Goal: Information Seeking & Learning: Learn about a topic

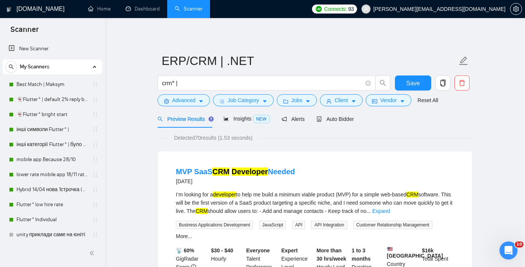
scroll to position [243, 0]
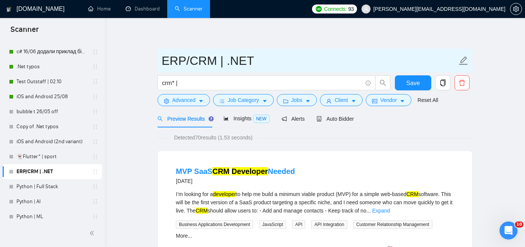
click at [280, 50] on span "ERP/CRM | .NET" at bounding box center [314, 61] width 315 height 24
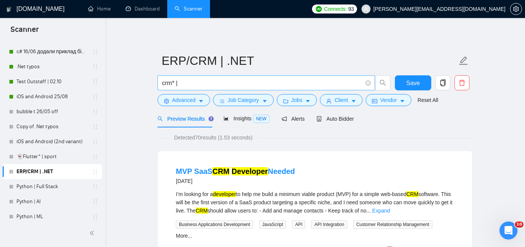
click at [186, 84] on input "crm* |" at bounding box center [262, 82] width 200 height 9
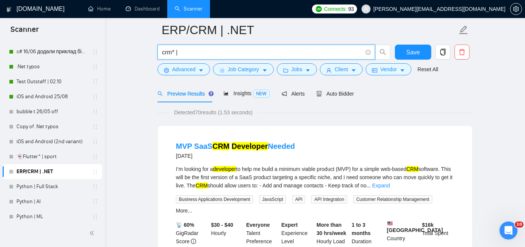
scroll to position [32, 0]
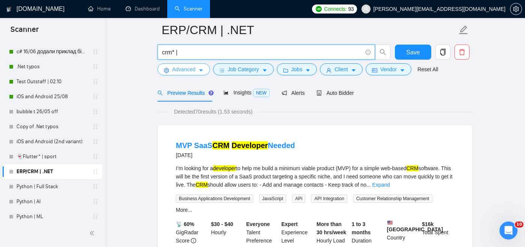
click at [190, 71] on span "Advanced" at bounding box center [183, 69] width 23 height 8
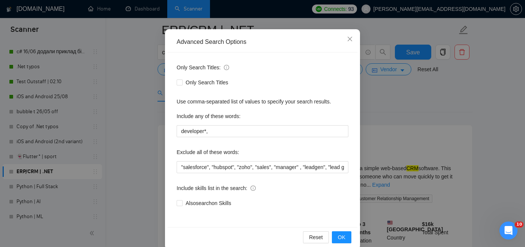
scroll to position [54, 0]
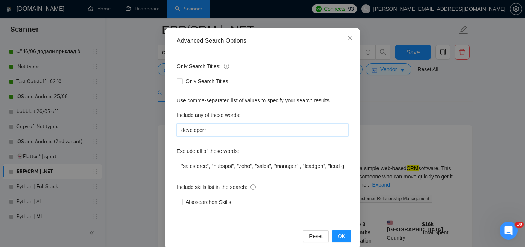
drag, startPoint x: 211, startPoint y: 130, endPoint x: 172, endPoint y: 130, distance: 38.6
click at [172, 130] on div "Only Search Titles: Only Search Titles Use comma-separated list of values to sp…" at bounding box center [263, 138] width 190 height 175
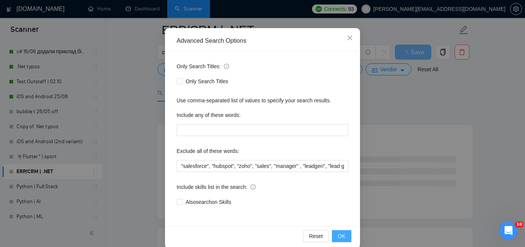
click at [340, 237] on span "OK" at bounding box center [341, 236] width 7 height 8
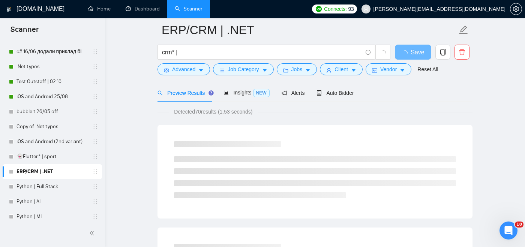
scroll to position [27, 0]
click at [262, 58] on span "crm* |" at bounding box center [265, 52] width 217 height 15
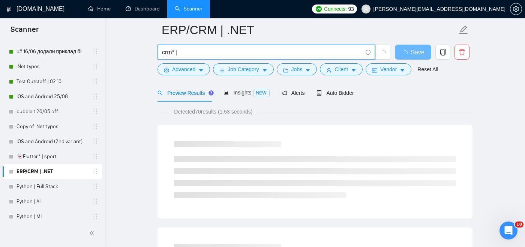
click at [259, 53] on input "crm* |" at bounding box center [262, 52] width 200 height 9
paste input "developer*,"
click at [204, 51] on input "crm* | developer*," at bounding box center [262, 52] width 200 height 9
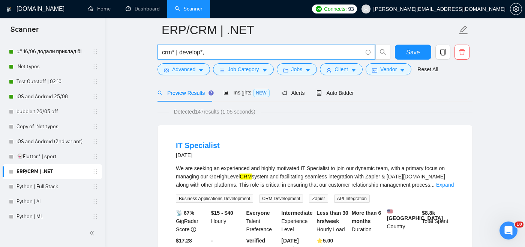
click at [213, 53] on input "crm* | develop*," at bounding box center [262, 52] width 200 height 9
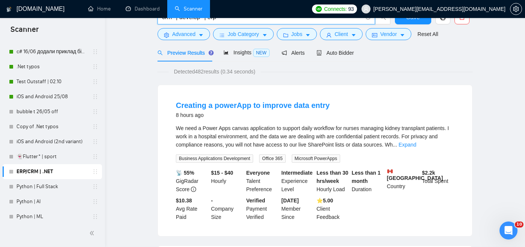
scroll to position [0, 0]
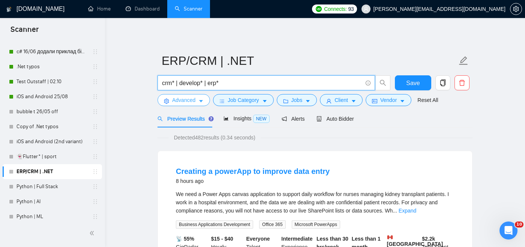
type input "crm* | develop* | erp*"
click at [188, 102] on span "Advanced" at bounding box center [183, 100] width 23 height 8
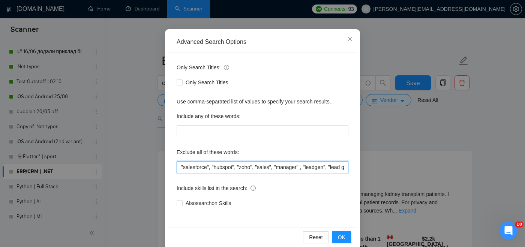
click at [181, 166] on input ""salesforce", "hubspot", "zoho", "sales", "manager" , "leadgen", "lead generati…" at bounding box center [263, 167] width 172 height 12
click at [207, 166] on input "integrate, "salesforce", "hubspot", "zoho", "sales", "manager" , "leadgen", "le…" at bounding box center [263, 167] width 172 height 12
click at [237, 169] on input "integrate, salesforce, "hubspot", "zoho", "sales", "manager" , "leadgen", "lead…" at bounding box center [263, 167] width 172 height 12
drag, startPoint x: 202, startPoint y: 168, endPoint x: 176, endPoint y: 166, distance: 26.3
click at [176, 166] on div "Only Search Titles: Only Search Titles Use comma-separated list of values to sp…" at bounding box center [263, 139] width 190 height 175
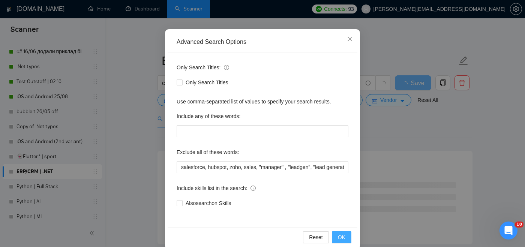
click at [344, 234] on span "OK" at bounding box center [341, 237] width 7 height 8
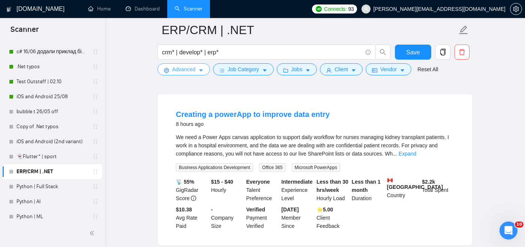
scroll to position [63, 0]
click at [416, 153] on link "Expand" at bounding box center [407, 154] width 18 height 6
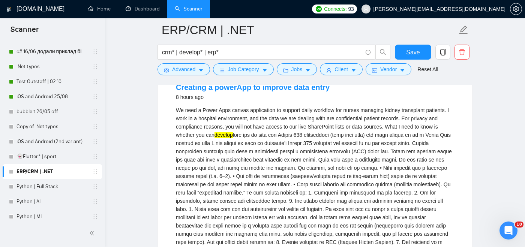
scroll to position [91, 0]
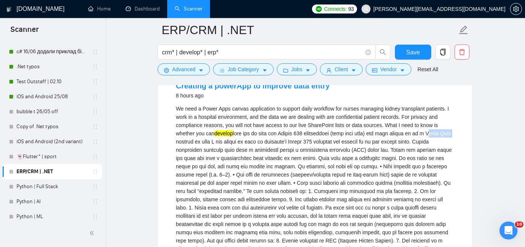
drag, startPoint x: 216, startPoint y: 142, endPoint x: 187, endPoint y: 141, distance: 29.3
copy div "Power Apps"
click at [177, 69] on span "Advanced" at bounding box center [183, 69] width 23 height 8
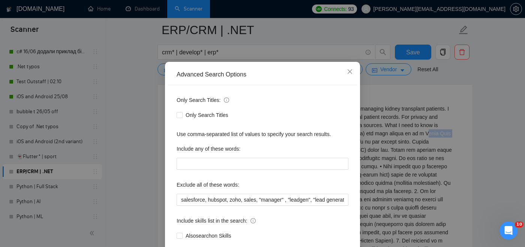
scroll to position [20, 0]
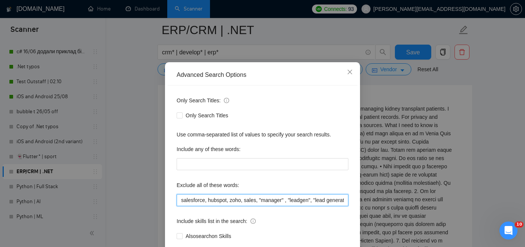
click at [181, 200] on input "salesforce, hubspot, zoho, sales, "manager" , "leadgen", "lead generation", "bu…" at bounding box center [263, 200] width 172 height 12
paste input "Power Apps"
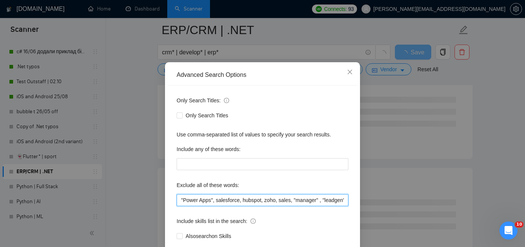
type input ""Power Apps", salesforce, hubspot, zoho, sales, "manager" , "leadgen", "lead ge…"
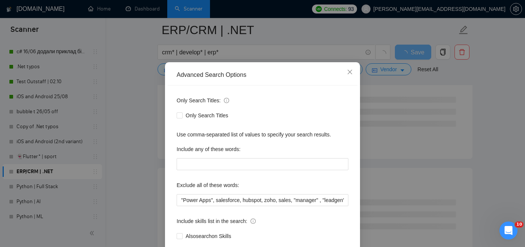
click at [382, 155] on div "Advanced Search Options Only Search Titles: Only Search Titles Use comma-separa…" at bounding box center [262, 123] width 525 height 247
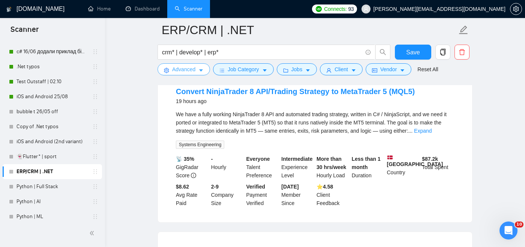
scroll to position [86, 0]
click at [431, 131] on link "Expand" at bounding box center [423, 130] width 18 height 6
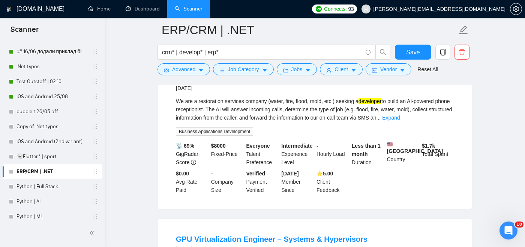
scroll to position [1354, 0]
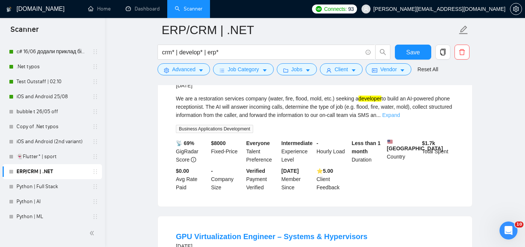
click at [400, 118] on link "Expand" at bounding box center [391, 115] width 18 height 6
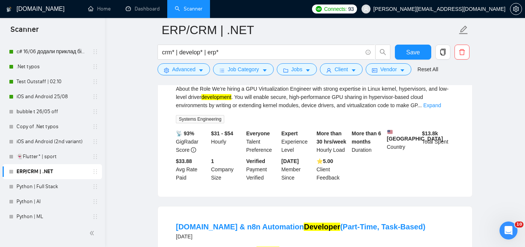
scroll to position [1632, 0]
click at [439, 109] on link "Expand" at bounding box center [432, 106] width 18 height 6
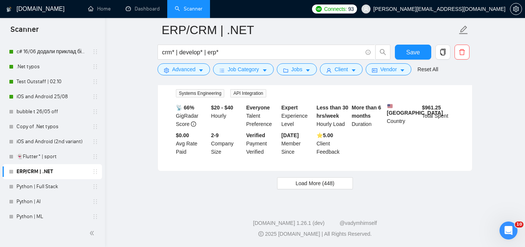
scroll to position [1939, 0]
click at [337, 182] on button "Load More (448)" at bounding box center [315, 183] width 76 height 12
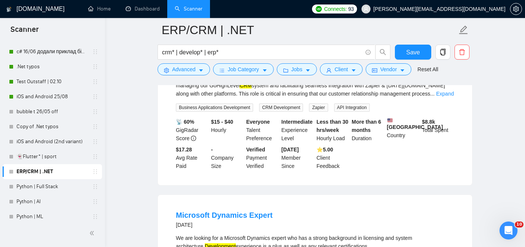
scroll to position [2022, 0]
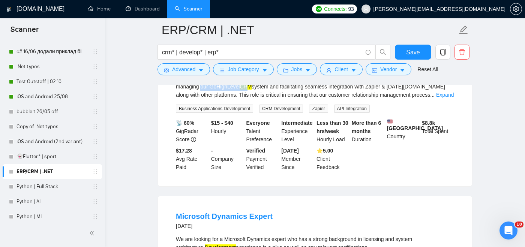
drag, startPoint x: 209, startPoint y: 148, endPoint x: 257, endPoint y: 151, distance: 48.4
click at [257, 99] on div "We are seeking an experienced and highly motivated IT Specialist to join our dy…" at bounding box center [315, 86] width 278 height 25
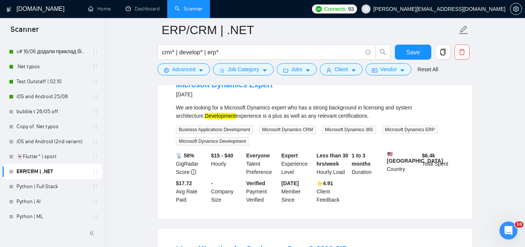
scroll to position [2131, 0]
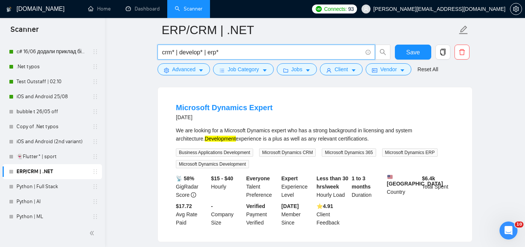
drag, startPoint x: 204, startPoint y: 52, endPoint x: 181, endPoint y: 52, distance: 22.9
click at [181, 52] on input "crm* | develop* | erp*" at bounding box center [262, 52] width 200 height 9
type input "crm* | erp*"
click at [407, 50] on span "Save" at bounding box center [412, 52] width 13 height 9
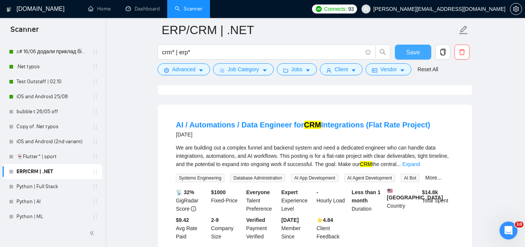
scroll to position [214, 0]
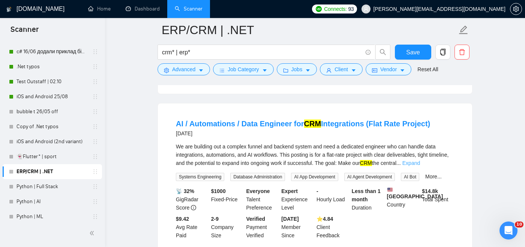
click at [420, 165] on link "Expand" at bounding box center [411, 163] width 18 height 6
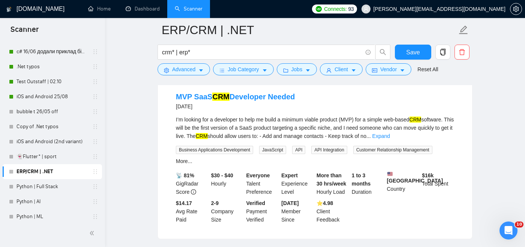
scroll to position [838, 0]
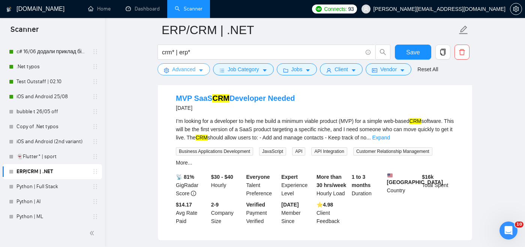
click at [187, 67] on span "Advanced" at bounding box center [183, 69] width 23 height 8
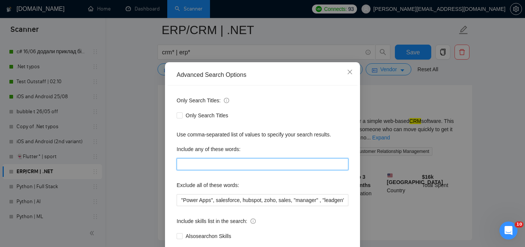
click at [209, 170] on input "text" at bounding box center [263, 164] width 172 height 12
click at [205, 170] on input "developer*," at bounding box center [263, 164] width 172 height 12
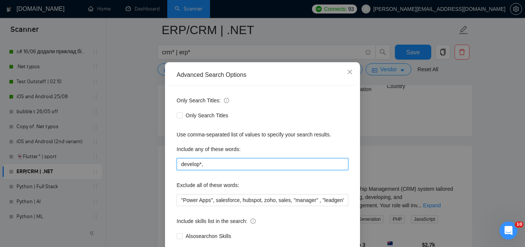
click at [216, 170] on input "develop*," at bounding box center [263, 164] width 172 height 12
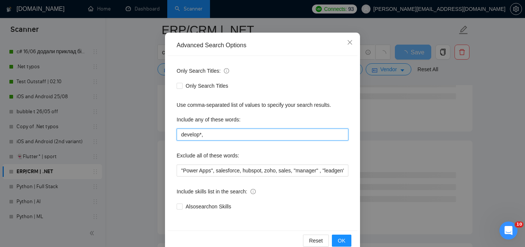
scroll to position [50, 0]
type input "develop*,"
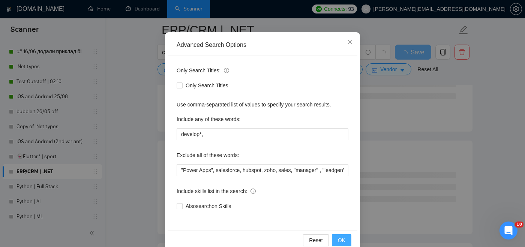
click at [343, 238] on span "OK" at bounding box center [341, 240] width 7 height 8
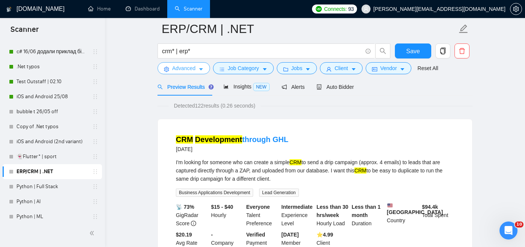
scroll to position [0, 0]
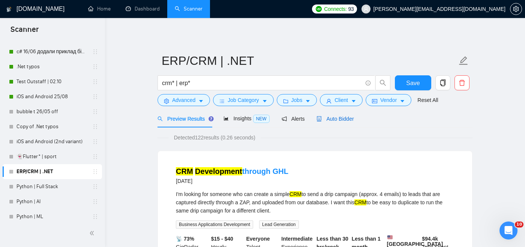
click at [340, 120] on span "Auto Bidder" at bounding box center [334, 119] width 37 height 6
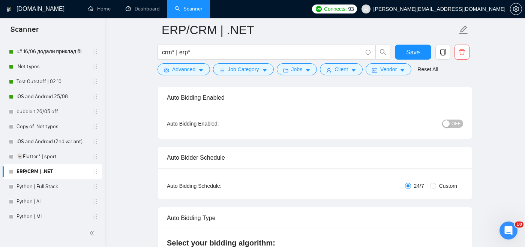
scroll to position [38, 0]
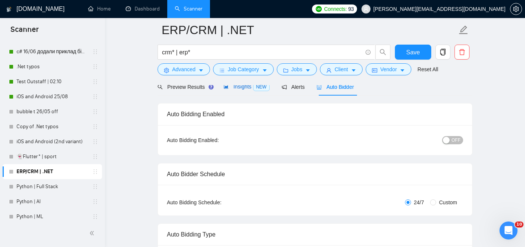
click at [239, 88] on span "Insights NEW" at bounding box center [246, 87] width 46 height 6
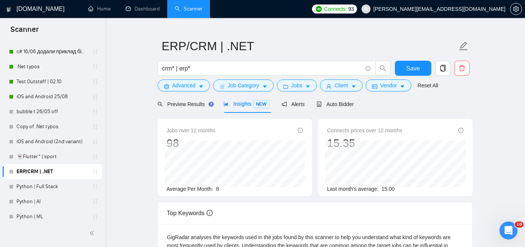
scroll to position [14, 0]
click at [185, 103] on span "Preview Results" at bounding box center [184, 105] width 54 height 6
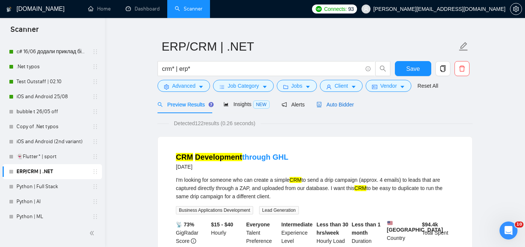
click at [334, 108] on div "Auto Bidder" at bounding box center [334, 104] width 37 height 8
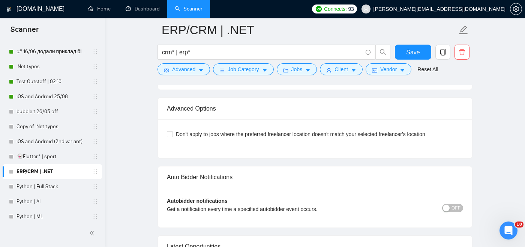
scroll to position [1736, 0]
click at [447, 205] on div "button" at bounding box center [446, 208] width 7 height 7
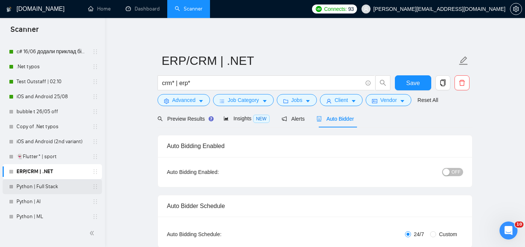
scroll to position [262, 0]
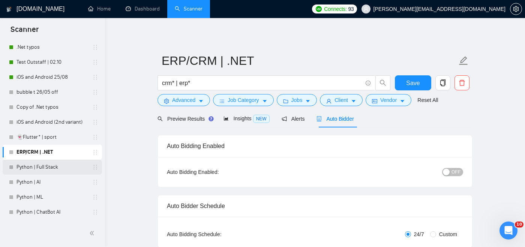
click at [54, 164] on link "Python | Full Stack" at bounding box center [51, 167] width 71 height 15
click at [411, 82] on span "Save" at bounding box center [412, 82] width 13 height 9
click at [33, 169] on link "Python | Full Stack" at bounding box center [51, 167] width 71 height 15
click at [68, 168] on link "Python | Full Stack" at bounding box center [51, 167] width 71 height 15
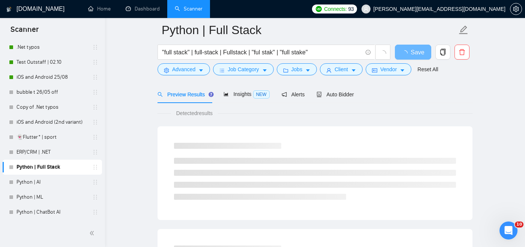
scroll to position [34, 0]
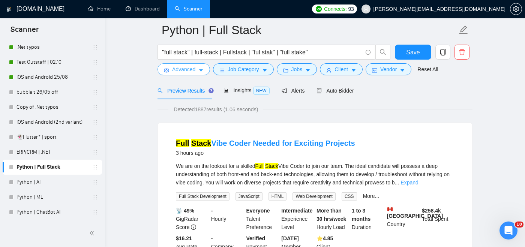
click at [187, 69] on span "Advanced" at bounding box center [183, 69] width 23 height 8
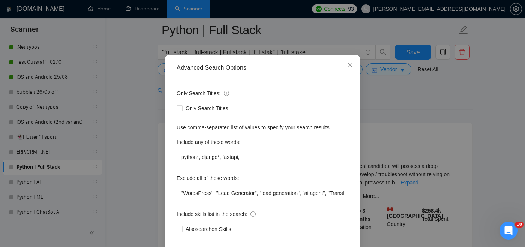
click at [187, 69] on div "Advanced Search Options Only Search Titles: Only Search Titles Use comma-separa…" at bounding box center [262, 123] width 525 height 247
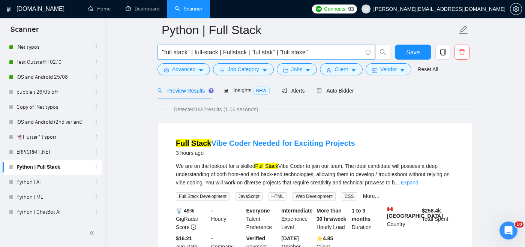
click at [275, 54] on input ""full stack" | full-stack | Fullstack | "ful stak" | "full stake"" at bounding box center [262, 52] width 200 height 9
drag, startPoint x: 313, startPoint y: 54, endPoint x: 295, endPoint y: 53, distance: 18.0
click at [295, 53] on input ""full stack" | full-stack | Fullstack | "ful stak" | "full stake"" at bounding box center [262, 52] width 200 height 9
click at [273, 56] on input ""full stack" | full-stack | Fullstack | "ful stak" | "full stake"" at bounding box center [262, 52] width 200 height 9
drag, startPoint x: 256, startPoint y: 51, endPoint x: 280, endPoint y: 51, distance: 24.4
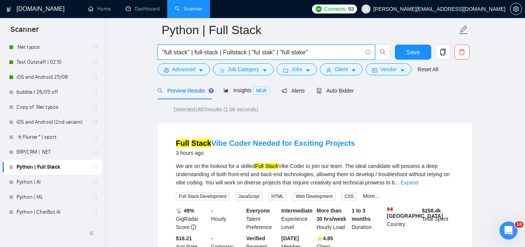
click at [280, 51] on input ""full stack" | full-stack | Fullstack | "ful stak" | "full stake"" at bounding box center [262, 52] width 200 height 9
click at [380, 54] on icon "search" at bounding box center [382, 52] width 7 height 7
click at [323, 52] on input ""full stack" | full-stack | Fullstack | "full stake"" at bounding box center [262, 52] width 200 height 9
type input ""full stack" | full-stack | Fullstack | "full stake""
click at [190, 70] on span "Advanced" at bounding box center [183, 69] width 23 height 8
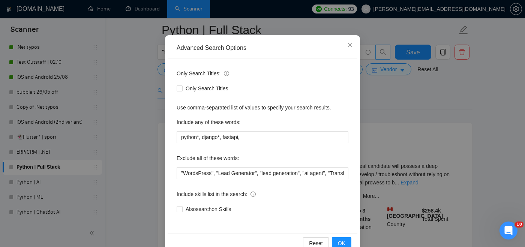
scroll to position [48, 0]
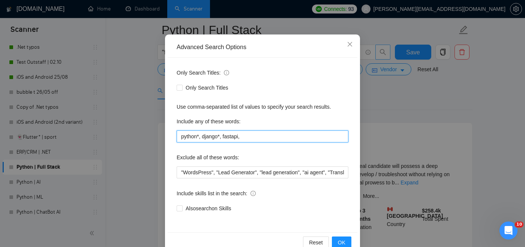
drag, startPoint x: 251, startPoint y: 136, endPoint x: 173, endPoint y: 139, distance: 78.0
click at [173, 139] on div "Only Search Titles: Only Search Titles Use comma-separated list of values to sp…" at bounding box center [263, 145] width 190 height 175
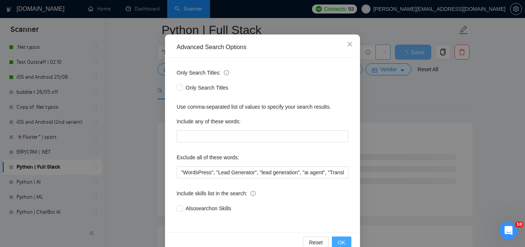
click at [344, 241] on span "OK" at bounding box center [341, 242] width 7 height 8
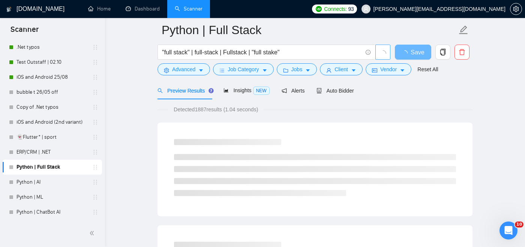
scroll to position [27, 0]
click at [297, 53] on input ""full stack" | full-stack | Fullstack | "full stake"" at bounding box center [262, 52] width 200 height 9
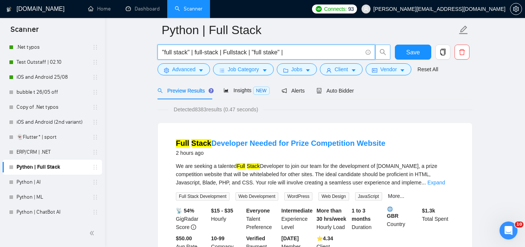
paste input "python*, django*, fastapi,"
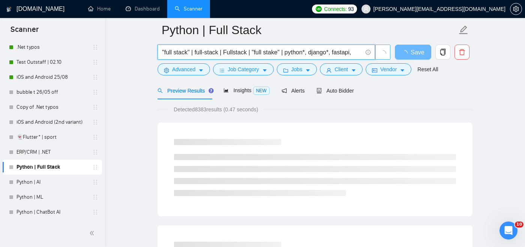
drag, startPoint x: 311, startPoint y: 51, endPoint x: 358, endPoint y: 54, distance: 47.7
click at [358, 54] on input ""full stack" | full-stack | Fullstack | "full stake" | python*, django*, fastap…" at bounding box center [262, 52] width 200 height 9
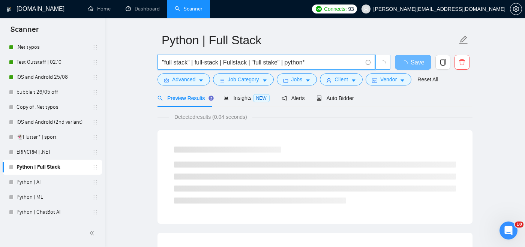
scroll to position [27, 0]
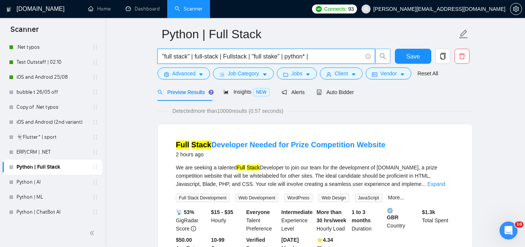
click at [311, 58] on input ""full stack" | full-stack | Fullstack | "full stake" | python* |" at bounding box center [262, 56] width 200 height 9
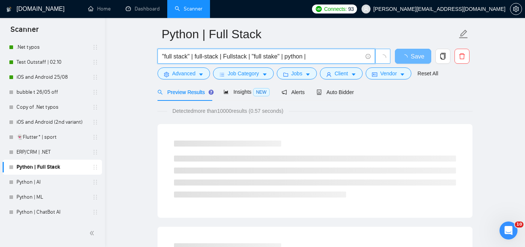
click at [323, 56] on input ""full stack" | full-stack | Fullstack | "full stake" | python |" at bounding box center [262, 56] width 200 height 9
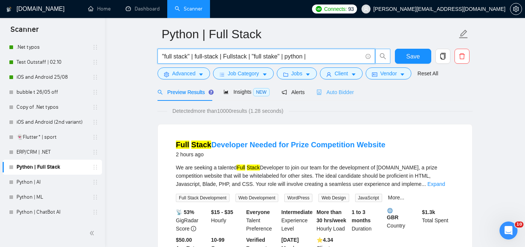
type input ""full stack" | full-stack | Fullstack | "full stake" | python |"
click at [334, 93] on span "Auto Bidder" at bounding box center [334, 92] width 37 height 6
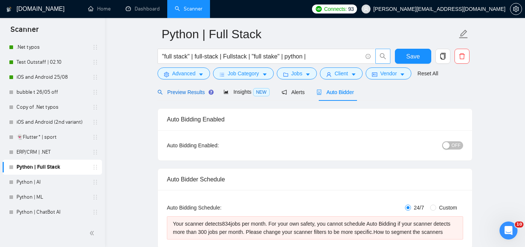
click at [187, 94] on span "Preview Results" at bounding box center [184, 92] width 54 height 6
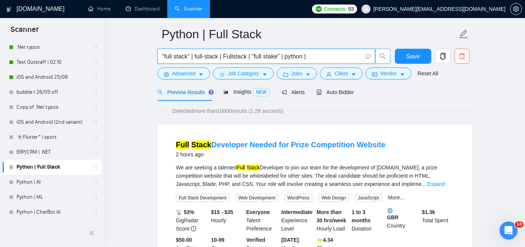
drag, startPoint x: 312, startPoint y: 58, endPoint x: 288, endPoint y: 58, distance: 24.4
click at [288, 58] on input ""full stack" | full-stack | Fullstack | "full stake" | python |" at bounding box center [262, 56] width 200 height 9
type input ""full stack" | full-stack | Fullstack | "full stake""
click at [182, 75] on span "Advanced" at bounding box center [183, 73] width 23 height 8
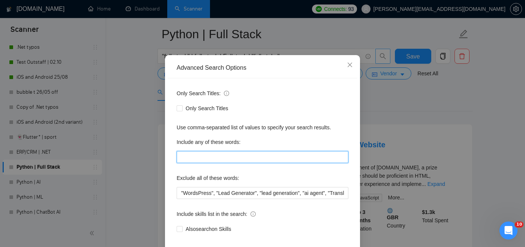
click at [202, 163] on input "text" at bounding box center [263, 157] width 172 height 12
paste input ", django*, fastapi,"
click at [180, 163] on input ", django*, fastapi," at bounding box center [263, 157] width 172 height 12
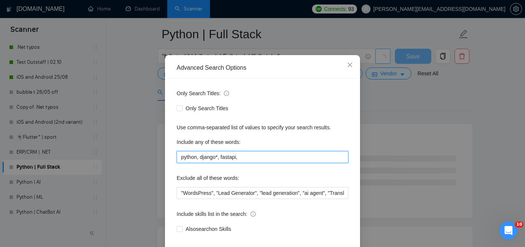
click at [219, 163] on input "python, django*, fastapi," at bounding box center [263, 157] width 172 height 12
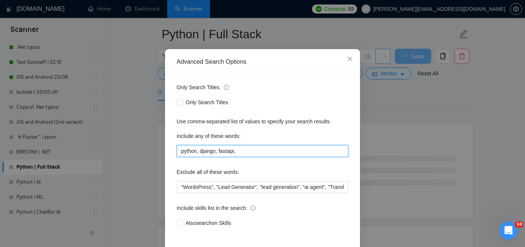
scroll to position [52, 0]
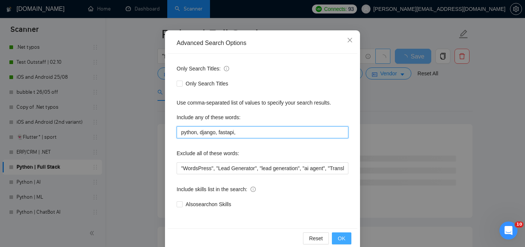
type input "python, django, fastapi,"
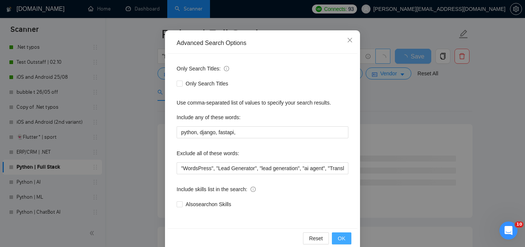
click at [340, 238] on span "OK" at bounding box center [341, 238] width 7 height 8
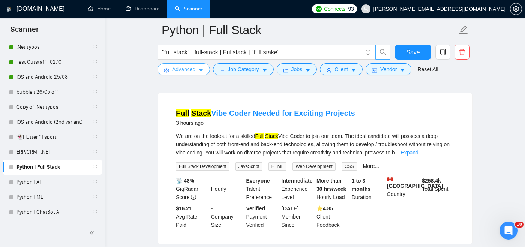
scroll to position [63, 0]
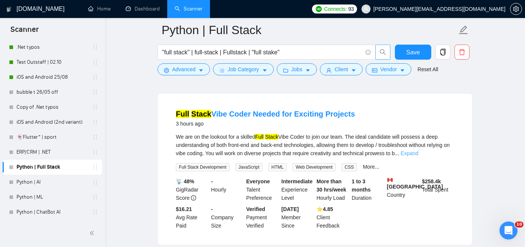
click at [418, 154] on link "Expand" at bounding box center [409, 153] width 18 height 6
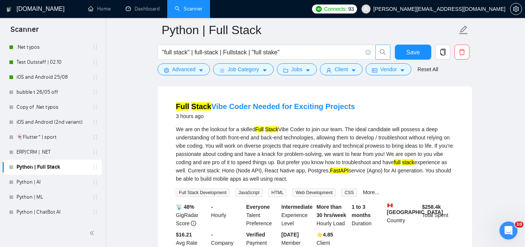
scroll to position [72, 0]
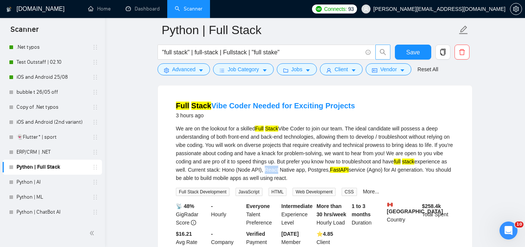
drag, startPoint x: 316, startPoint y: 168, endPoint x: 329, endPoint y: 166, distance: 13.3
click at [329, 166] on div "We are on the lookout for a skilled Full Stack Vibe Coder to join our team. The…" at bounding box center [315, 153] width 278 height 58
click at [368, 182] on div "We are on the lookout for a skilled Full Stack Vibe Coder to join our team. The…" at bounding box center [315, 153] width 278 height 58
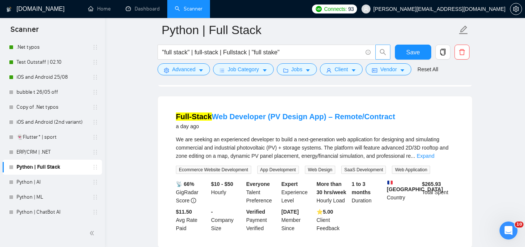
scroll to position [259, 0]
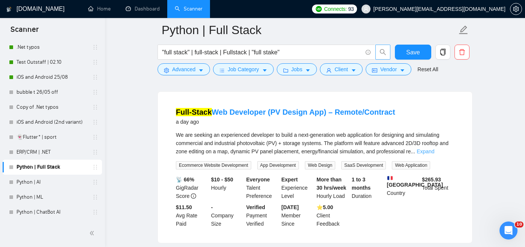
click at [434, 153] on link "Expand" at bounding box center [425, 151] width 18 height 6
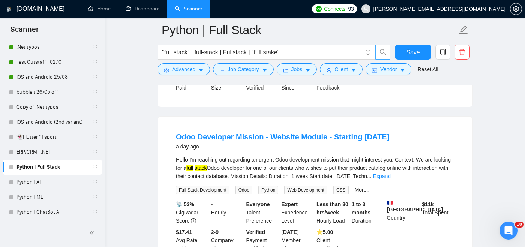
scroll to position [451, 0]
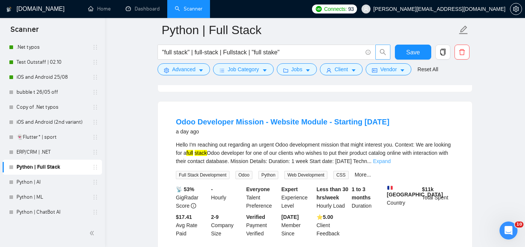
click at [391, 162] on link "Expand" at bounding box center [382, 161] width 18 height 6
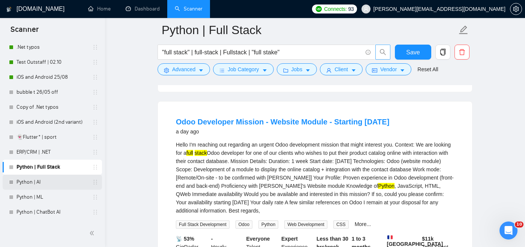
click at [52, 183] on link "Python | AI" at bounding box center [51, 182] width 71 height 15
click at [410, 52] on span "Save" at bounding box center [412, 52] width 13 height 9
click at [46, 181] on link "Python | AI" at bounding box center [51, 182] width 71 height 15
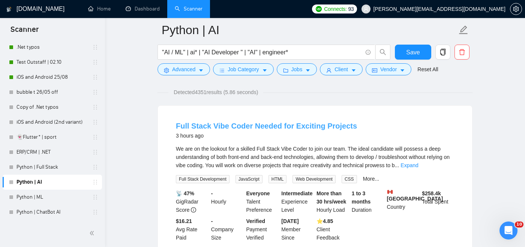
scroll to position [32, 0]
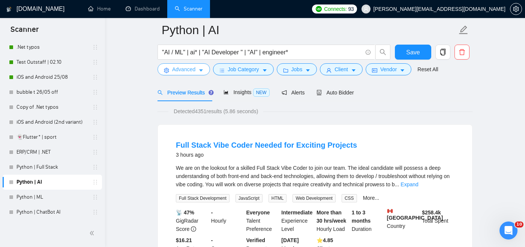
click at [188, 67] on span "Advanced" at bounding box center [183, 69] width 23 height 8
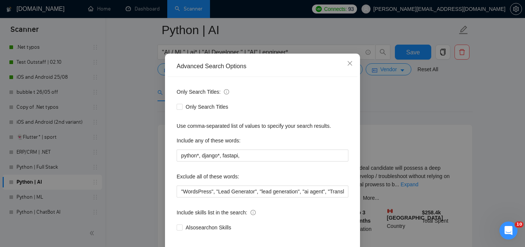
scroll to position [26, 0]
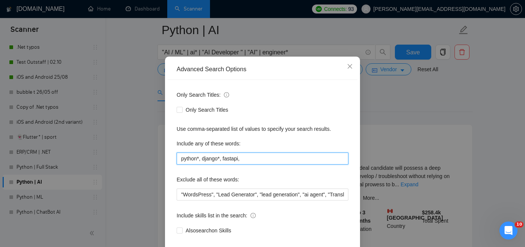
click at [250, 159] on input "python*, django*, fastapi," at bounding box center [263, 159] width 172 height 12
drag, startPoint x: 199, startPoint y: 159, endPoint x: 171, endPoint y: 160, distance: 27.4
click at [171, 160] on div "Only Search Titles: Only Search Titles Use comma-separated list of values to sp…" at bounding box center [263, 167] width 190 height 175
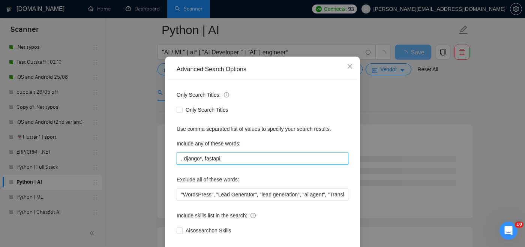
drag, startPoint x: 226, startPoint y: 159, endPoint x: 206, endPoint y: 157, distance: 20.7
click at [206, 157] on input ", django*, fastapi," at bounding box center [263, 159] width 172 height 12
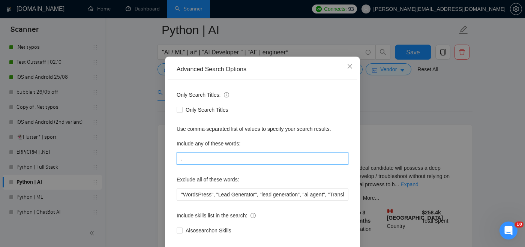
type input ","
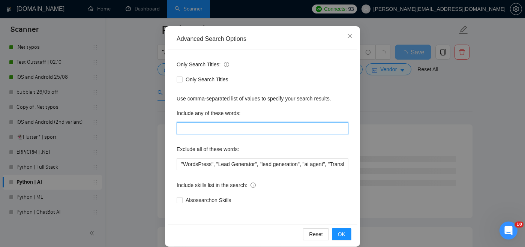
scroll to position [65, 0]
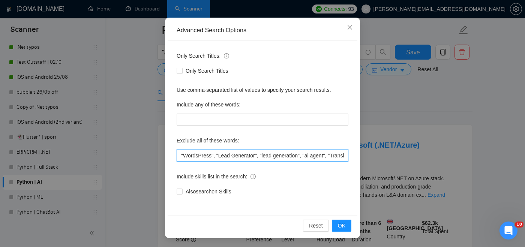
click at [257, 154] on input ""WordsPress", "Lead Generator", "lead generation", "ai agent", "Translating fro…" at bounding box center [263, 156] width 172 height 12
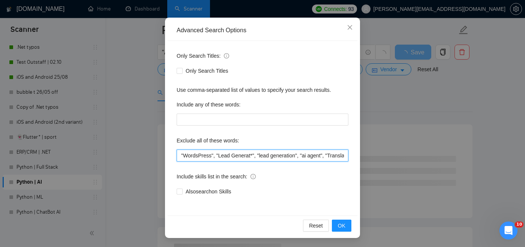
drag, startPoint x: 302, startPoint y: 155, endPoint x: 261, endPoint y: 153, distance: 41.3
click at [261, 154] on input ""WordsPress", "Lead Generat*", "lead generation", "ai agent", "Translating from…" at bounding box center [263, 156] width 172 height 12
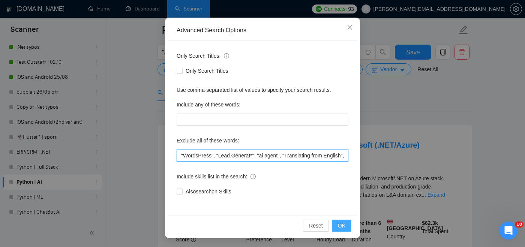
type input ""WordsPress", "Lead Generat*", "ai agent", "Translating from English", translat…"
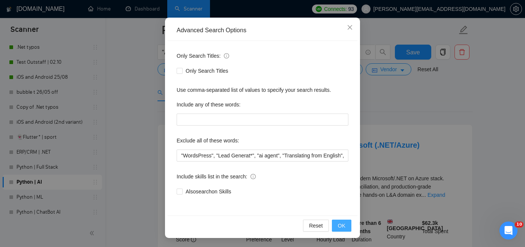
click at [341, 225] on span "OK" at bounding box center [341, 226] width 7 height 8
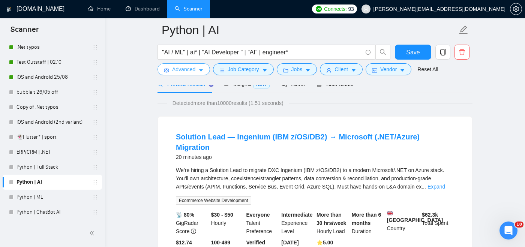
scroll to position [52, 0]
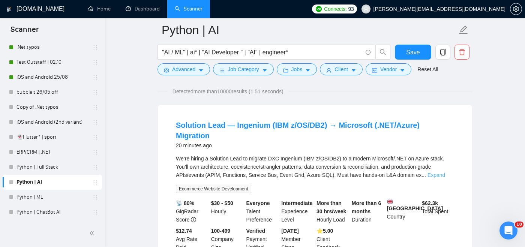
click at [439, 172] on link "Expand" at bounding box center [436, 175] width 18 height 6
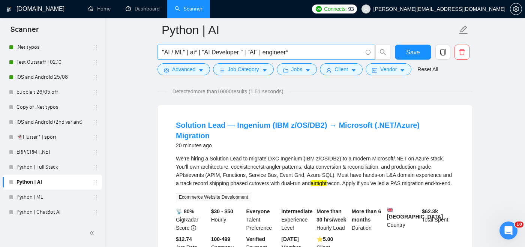
click at [196, 53] on input ""AI / ML" | ai* | "AI Developer " | "AI" | engineer*" at bounding box center [262, 52] width 200 height 9
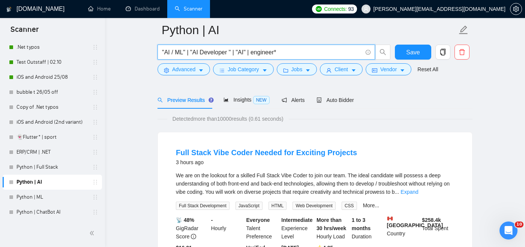
scroll to position [37, 0]
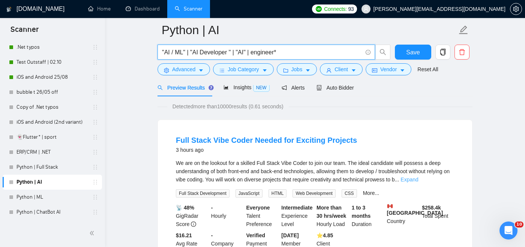
type input ""AI / ML" | "AI Developer " | "AI" | engineer*"
click at [418, 180] on link "Expand" at bounding box center [409, 180] width 18 height 6
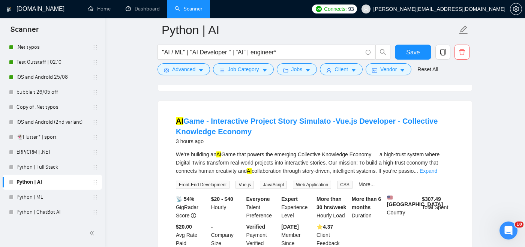
scroll to position [249, 0]
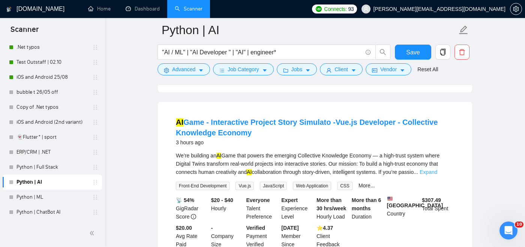
click at [437, 170] on link "Expand" at bounding box center [428, 172] width 18 height 6
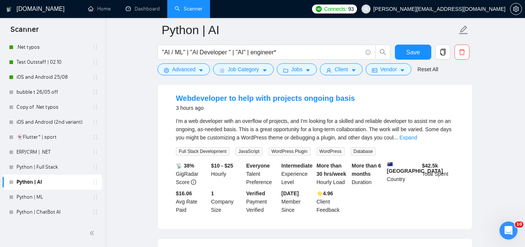
scroll to position [584, 0]
click at [417, 141] on link "Expand" at bounding box center [408, 138] width 18 height 6
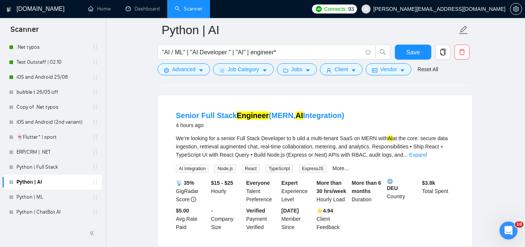
scroll to position [1055, 0]
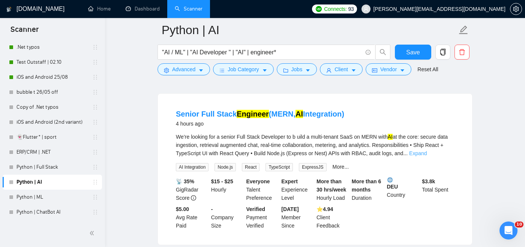
click at [427, 156] on link "Expand" at bounding box center [418, 153] width 18 height 6
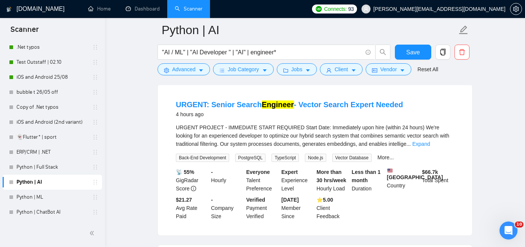
scroll to position [1299, 0]
click at [430, 148] on link "Expand" at bounding box center [421, 145] width 18 height 6
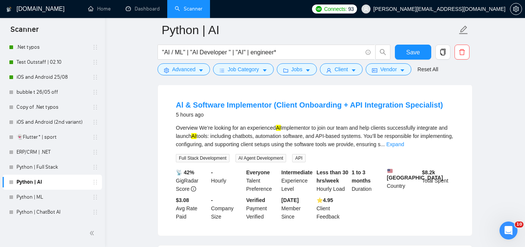
scroll to position [1559, 0]
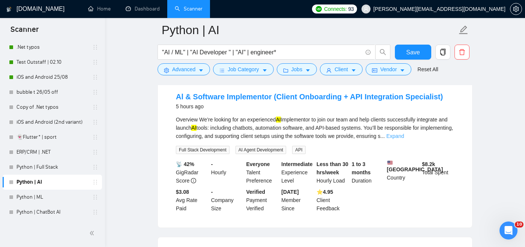
click at [404, 139] on link "Expand" at bounding box center [395, 136] width 18 height 6
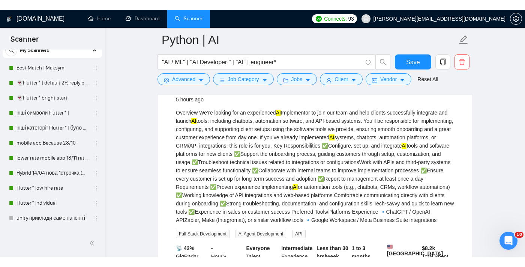
scroll to position [23, 0]
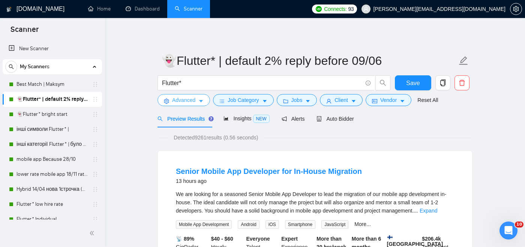
click at [192, 102] on span "Advanced" at bounding box center [183, 100] width 23 height 8
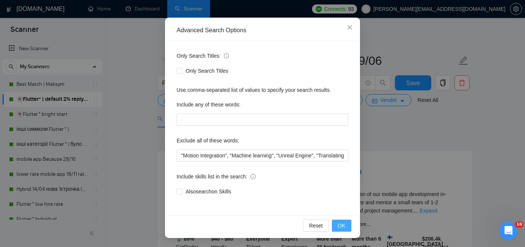
click at [340, 227] on span "OK" at bounding box center [341, 226] width 7 height 8
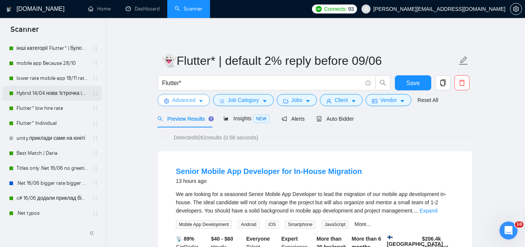
scroll to position [93, 0]
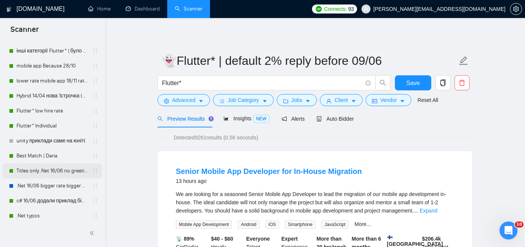
click at [57, 170] on link "Titles only .Net 16/06 no greetings" at bounding box center [51, 170] width 71 height 15
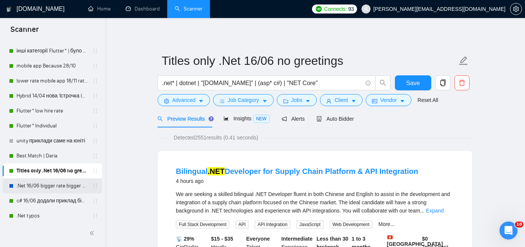
scroll to position [123, 0]
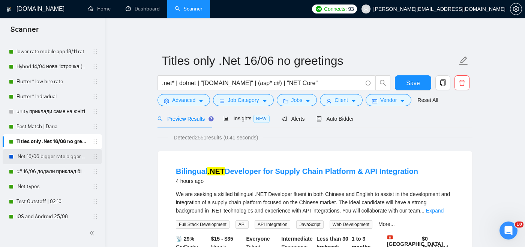
click at [55, 156] on link ".Net 16/06 bigger rate bigger cover" at bounding box center [51, 156] width 71 height 15
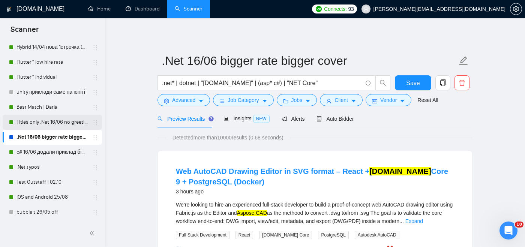
scroll to position [144, 0]
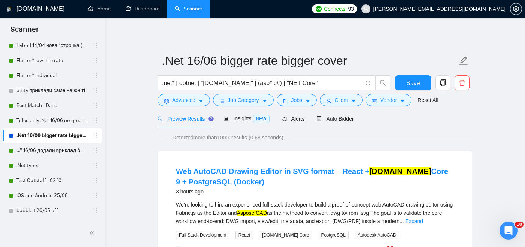
click at [181, 106] on form ".Net 16/06 bigger rate bigger cover .net* | dotnet | "asp.net" | (asp* c#) | "N…" at bounding box center [314, 79] width 315 height 61
click at [177, 102] on span "Advanced" at bounding box center [183, 100] width 23 height 8
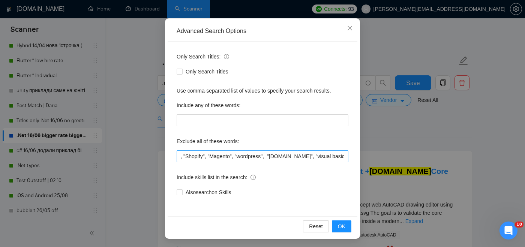
scroll to position [0, 504]
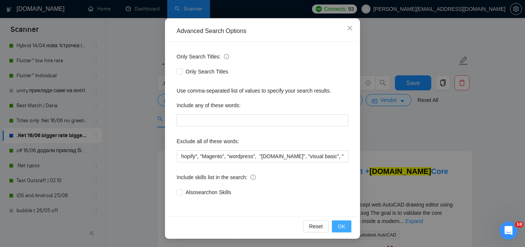
click at [343, 228] on span "OK" at bounding box center [341, 226] width 7 height 8
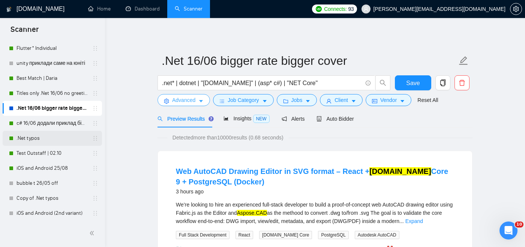
scroll to position [171, 0]
click at [60, 140] on link ".Net typos" at bounding box center [51, 138] width 71 height 15
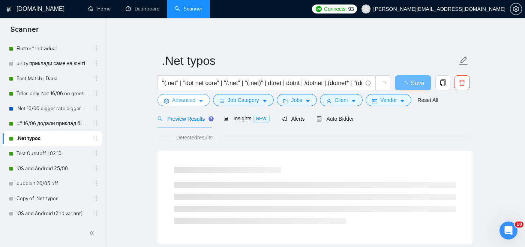
click at [181, 100] on span "Advanced" at bounding box center [183, 100] width 23 height 8
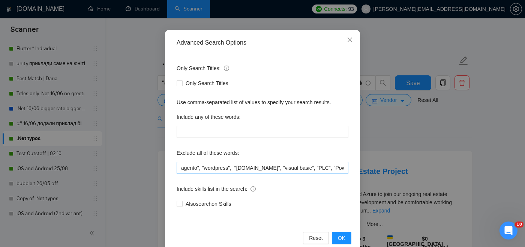
scroll to position [0, 549]
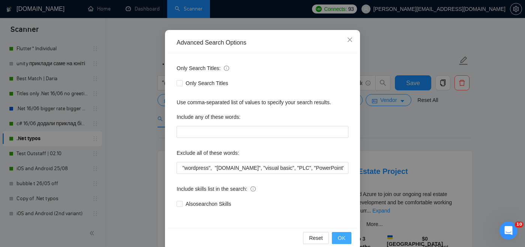
click at [343, 234] on span "OK" at bounding box center [341, 238] width 7 height 8
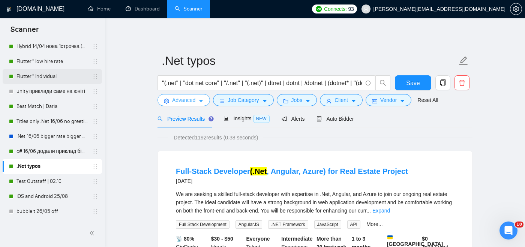
scroll to position [173, 0]
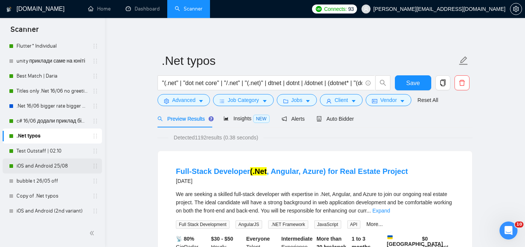
click at [46, 166] on link "iOS and Android 25/08" at bounding box center [51, 166] width 71 height 15
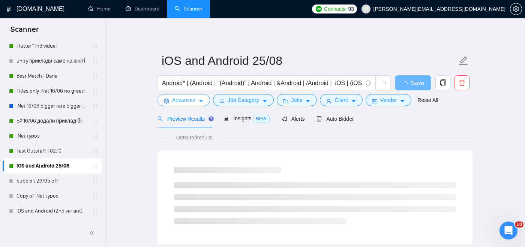
click at [186, 99] on span "Advanced" at bounding box center [183, 100] width 23 height 8
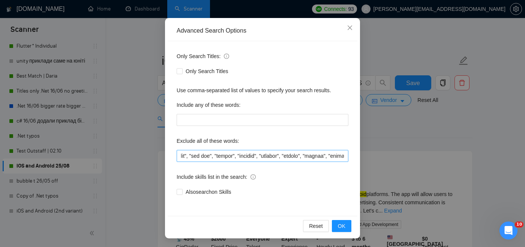
scroll to position [0, 2589]
click at [293, 154] on input "text" at bounding box center [263, 156] width 172 height 12
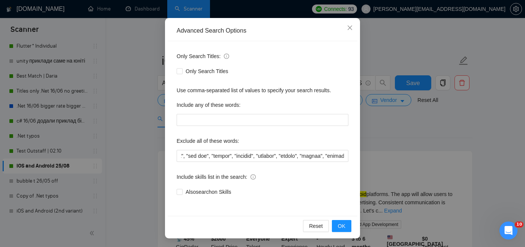
scroll to position [0, 0]
click at [347, 30] on icon "close" at bounding box center [350, 28] width 6 height 6
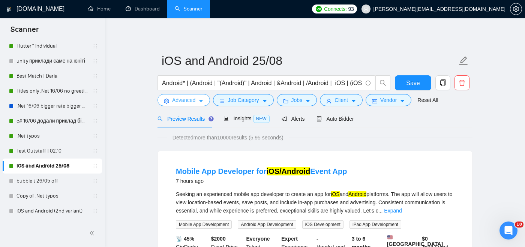
scroll to position [262, 0]
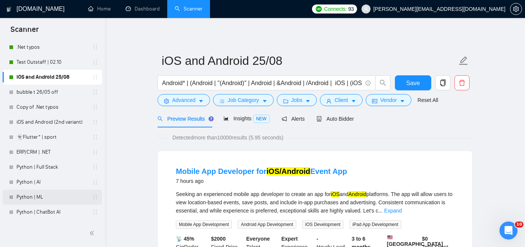
click at [60, 198] on link "Python | ML" at bounding box center [51, 197] width 71 height 15
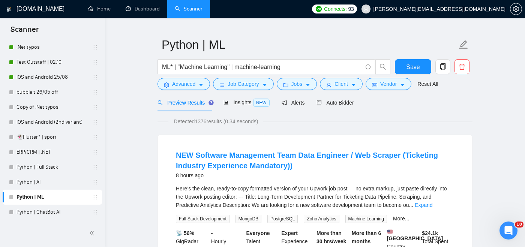
scroll to position [22, 0]
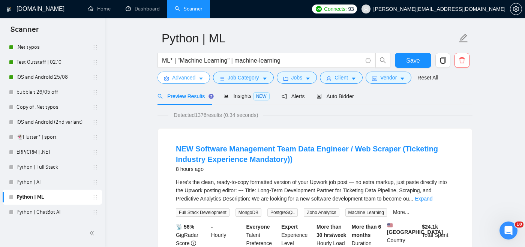
click at [180, 82] on span "Advanced" at bounding box center [183, 77] width 23 height 8
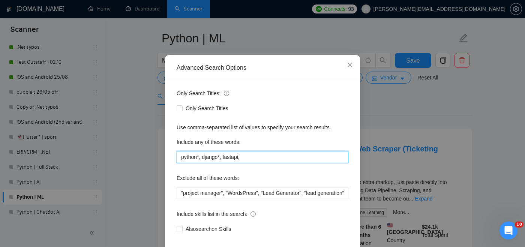
drag, startPoint x: 246, startPoint y: 185, endPoint x: 172, endPoint y: 184, distance: 73.8
click at [172, 184] on div "Only Search Titles: Only Search Titles Use comma-separated list of values to sp…" at bounding box center [263, 165] width 190 height 175
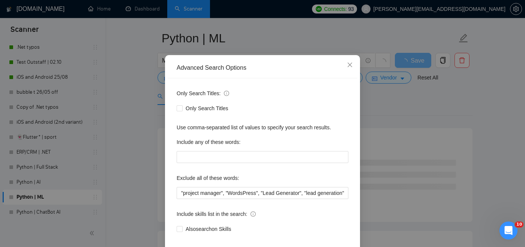
click at [382, 117] on div "Advanced Search Options Only Search Titles: Only Search Titles Use comma-separa…" at bounding box center [262, 123] width 525 height 247
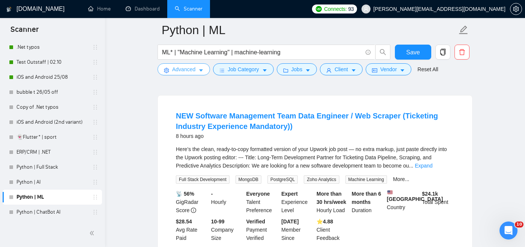
scroll to position [73, 0]
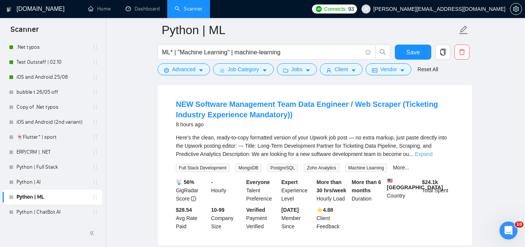
click at [432, 154] on link "Expand" at bounding box center [424, 154] width 18 height 6
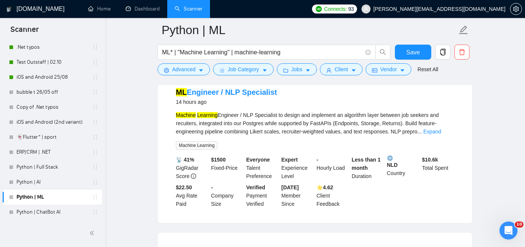
scroll to position [438, 0]
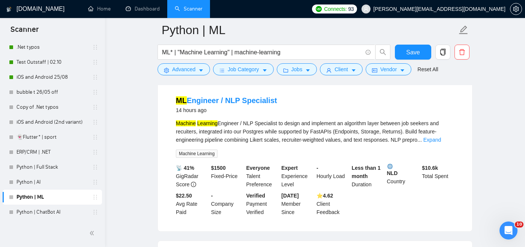
click at [432, 144] on div "Machine Learning Engineer / NLP Specialist to design and implement an algorithm…" at bounding box center [315, 131] width 278 height 25
click at [434, 143] on link "Expand" at bounding box center [432, 140] width 18 height 6
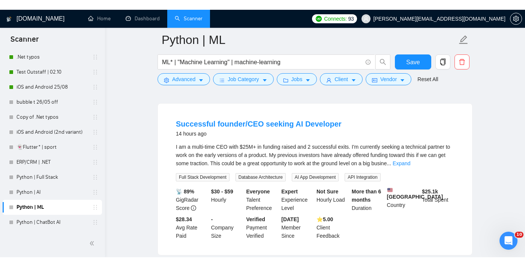
scroll to position [605, 0]
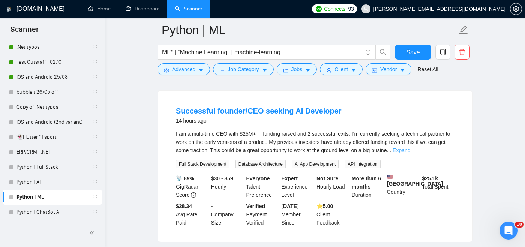
click at [410, 153] on link "Expand" at bounding box center [401, 150] width 18 height 6
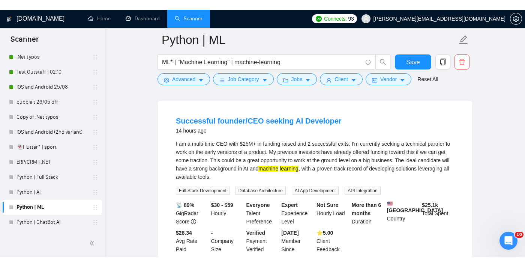
scroll to position [243, 0]
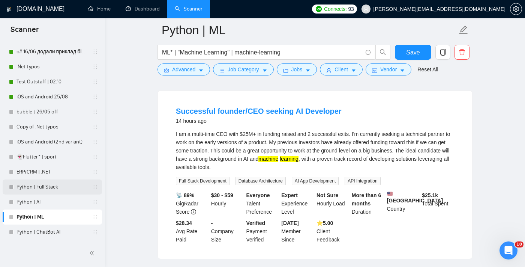
click at [48, 189] on link "Python | Full Stack" at bounding box center [51, 186] width 71 height 15
click at [406, 53] on button "Save" at bounding box center [413, 52] width 36 height 15
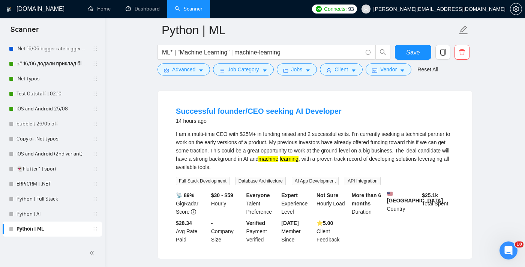
scroll to position [230, 0]
click at [38, 197] on link "Python | Full Stack" at bounding box center [51, 199] width 71 height 15
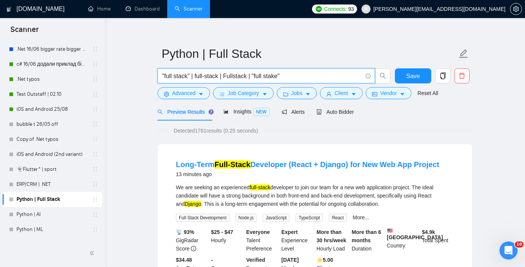
drag, startPoint x: 287, startPoint y: 76, endPoint x: 256, endPoint y: 73, distance: 31.6
click at [256, 73] on input ""full stack" | full-stack | Fullstack | "full stake"" at bounding box center [262, 75] width 200 height 9
paste input ""full stake""
click at [381, 77] on icon "search" at bounding box center [383, 76] width 6 height 6
drag, startPoint x: 303, startPoint y: 73, endPoint x: 256, endPoint y: 78, distance: 47.5
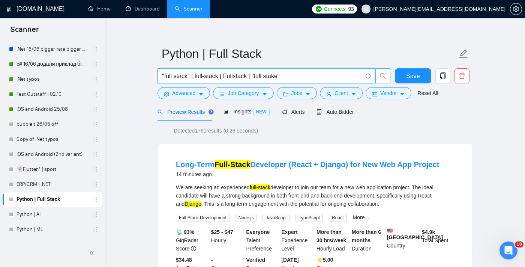
click at [255, 78] on input ""full stack" | full-stack | Fullstack | "full stake"" at bounding box center [262, 75] width 200 height 9
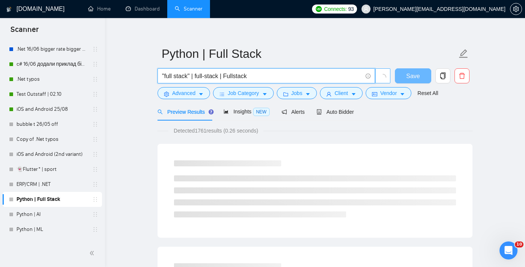
click at [382, 79] on icon "loading" at bounding box center [382, 76] width 7 height 7
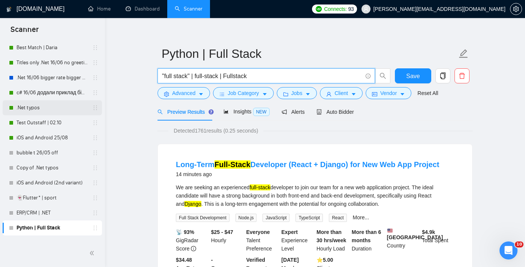
scroll to position [201, 0]
type input ""full stack" | full-stack | Fullstack"
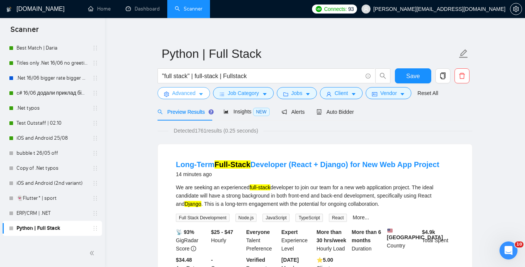
click at [192, 93] on span "Advanced" at bounding box center [183, 93] width 23 height 8
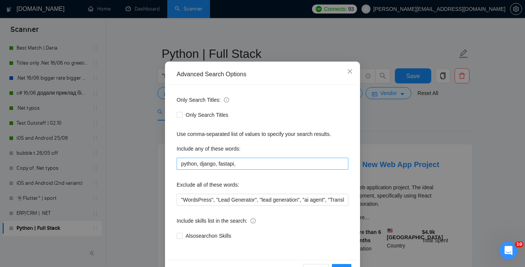
scroll to position [45, 0]
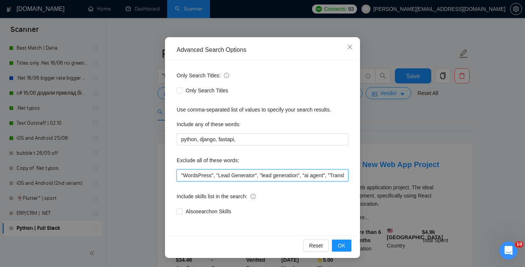
click at [213, 177] on input ""WordsPress", "Lead Generator", "lead generation", "ai agent", "Translating fro…" at bounding box center [263, 175] width 172 height 12
